Goal: Navigation & Orientation: Find specific page/section

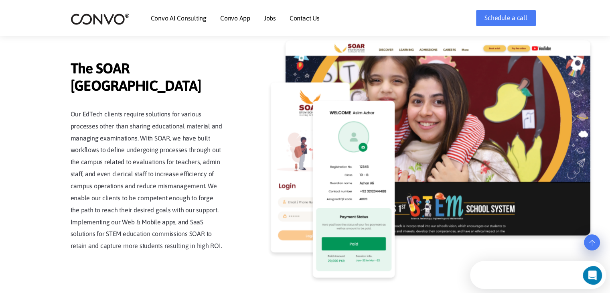
scroll to position [1874, 0]
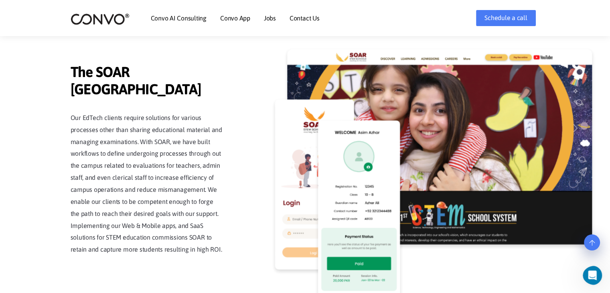
click at [304, 15] on link "Contact Us" at bounding box center [304, 18] width 30 height 6
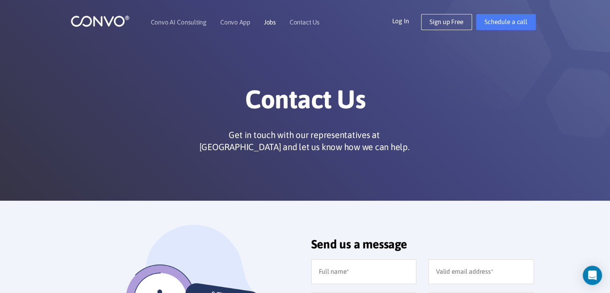
click at [268, 24] on link "Jobs" at bounding box center [270, 22] width 12 height 6
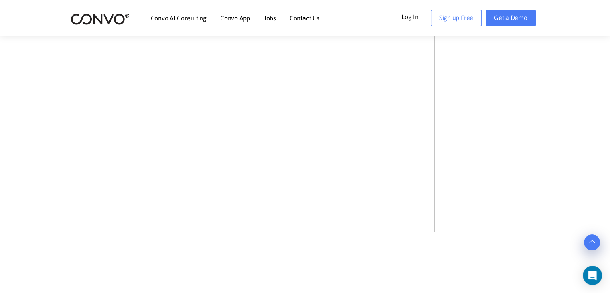
scroll to position [420, 0]
